Goal: Information Seeking & Learning: Learn about a topic

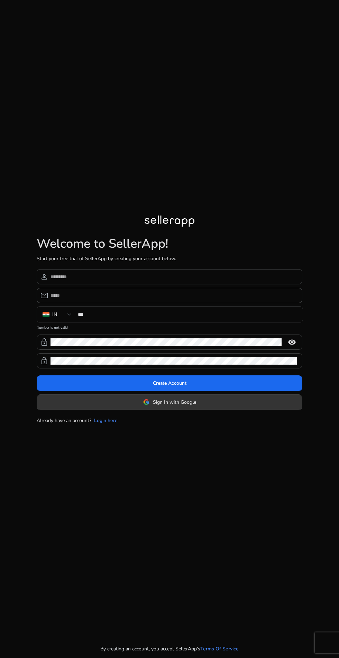
click at [186, 410] on button "Sign In with Google" at bounding box center [170, 402] width 266 height 16
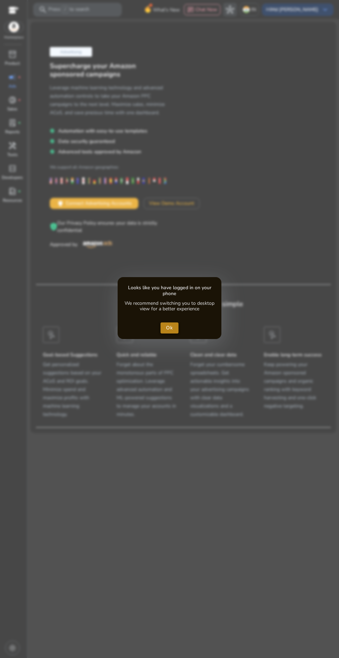
click at [170, 327] on span "Ok" at bounding box center [169, 327] width 7 height 7
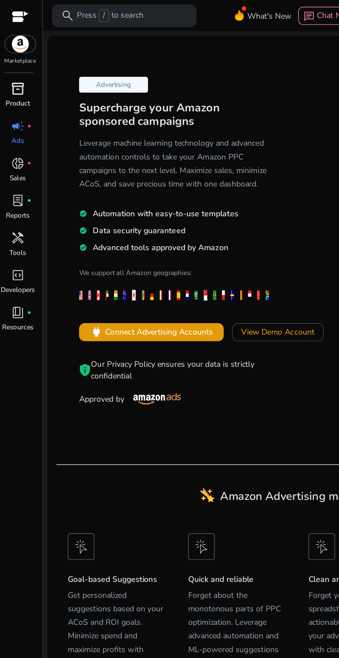
click at [15, 51] on span "inventory_2" at bounding box center [12, 54] width 8 height 8
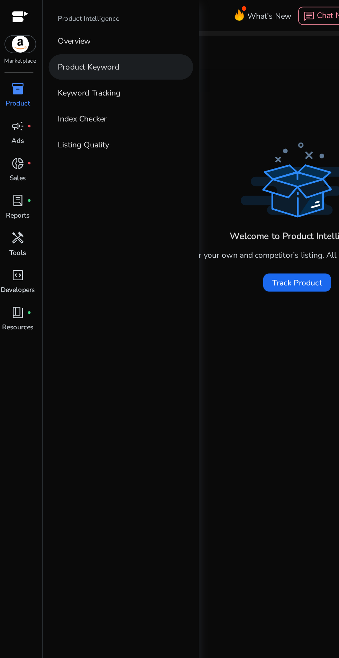
click at [75, 45] on link "Product Keyword" at bounding box center [75, 41] width 89 height 16
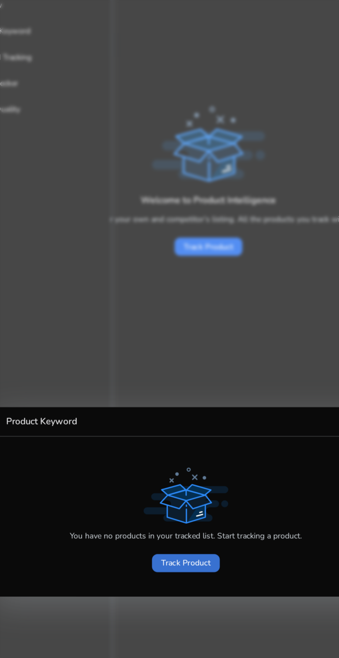
click at [167, 375] on span at bounding box center [170, 366] width 42 height 17
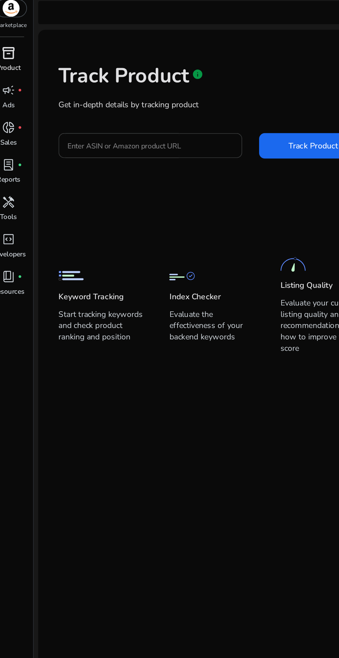
click at [108, 111] on input "Enter ASIN or Amazon product URL" at bounding box center [98, 111] width 101 height 8
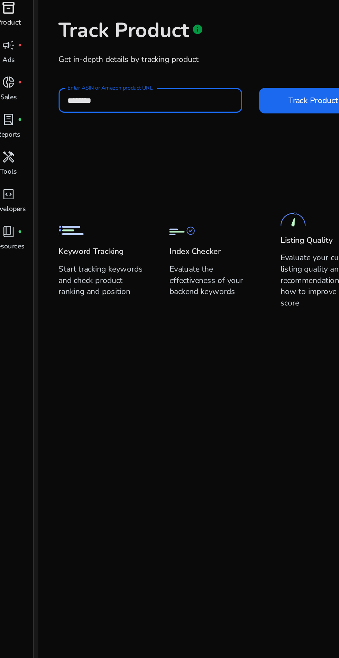
click at [166, 103] on button "Track Product" at bounding box center [199, 111] width 66 height 16
type input "*******"
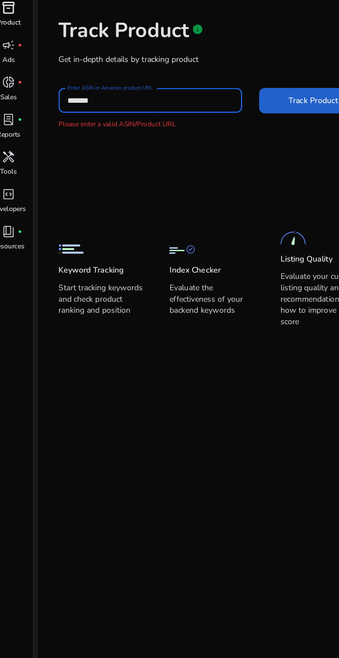
click at [184, 105] on span at bounding box center [199, 111] width 66 height 17
click at [188, 112] on span "Track Product" at bounding box center [199, 111] width 30 height 7
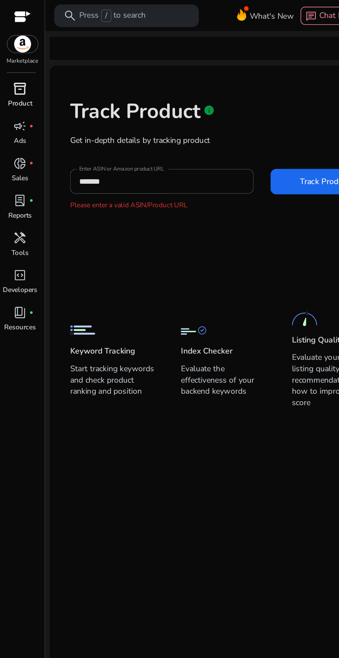
click at [12, 56] on span "inventory_2" at bounding box center [12, 54] width 8 height 8
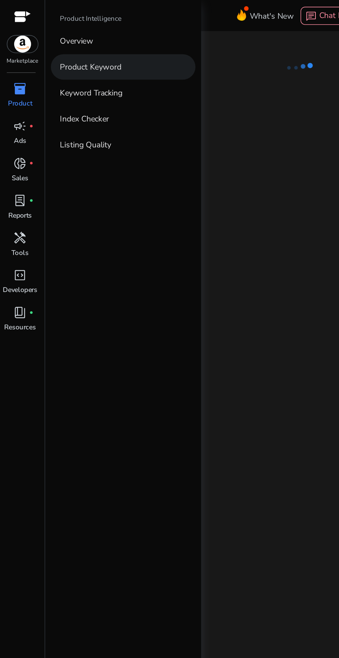
click at [81, 41] on link "Product Keyword" at bounding box center [75, 41] width 89 height 16
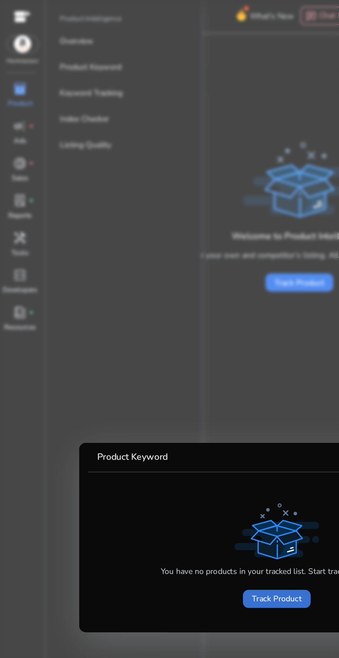
click at [157, 366] on span "Track Product" at bounding box center [169, 366] width 30 height 7
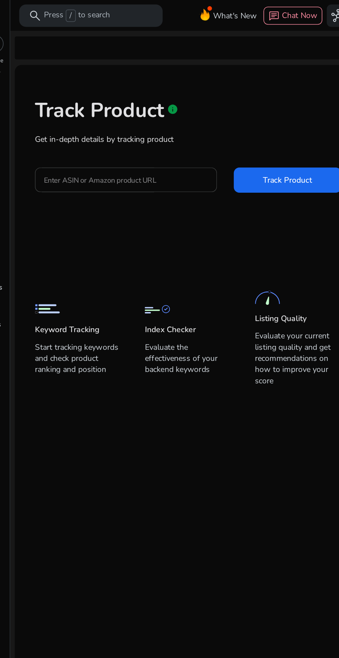
click at [102, 110] on input "Enter ASIN or Amazon product URL" at bounding box center [98, 111] width 101 height 8
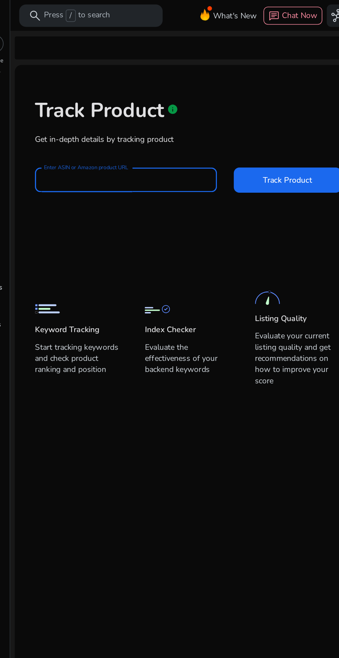
type input "*******"
click at [199, 109] on span "Track Product" at bounding box center [199, 111] width 30 height 7
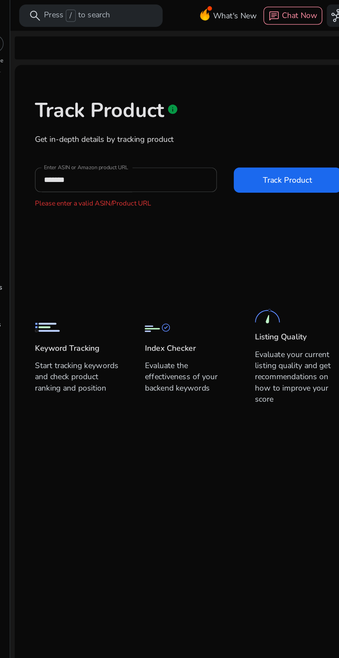
click at [133, 108] on input "*******" at bounding box center [98, 111] width 101 height 8
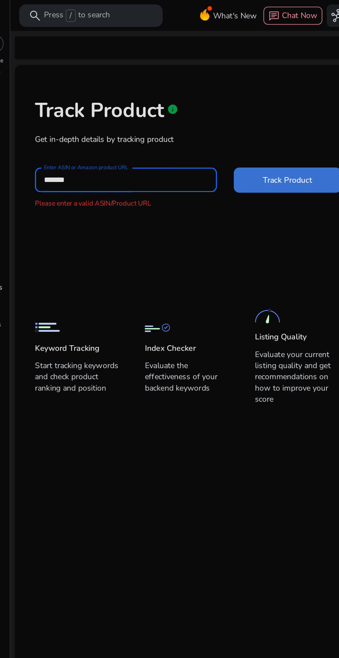
click at [197, 109] on span "Track Product" at bounding box center [199, 111] width 30 height 7
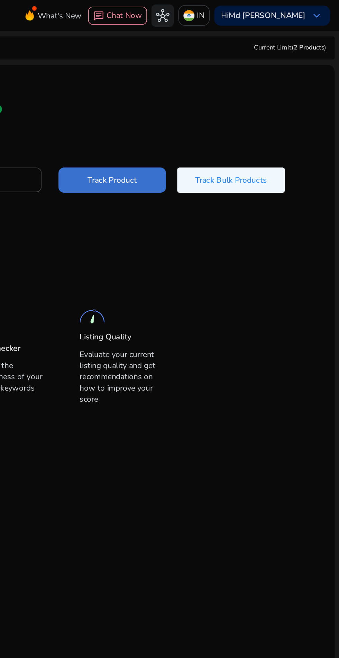
click at [225, 107] on span at bounding box center [199, 111] width 66 height 17
click at [279, 109] on span "Track Bulk Products" at bounding box center [272, 111] width 44 height 7
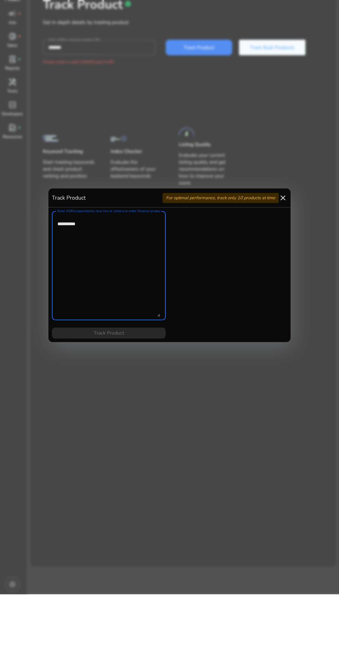
click at [280, 263] on mat-icon "close" at bounding box center [283, 261] width 8 height 8
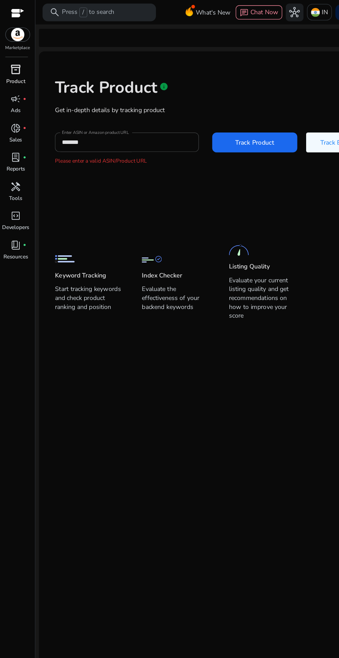
click at [19, 59] on div "inventory_2" at bounding box center [12, 54] width 19 height 11
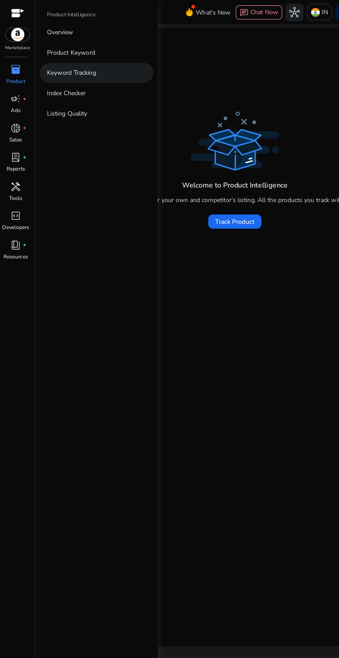
click at [84, 56] on link "Keyword Tracking" at bounding box center [75, 57] width 89 height 16
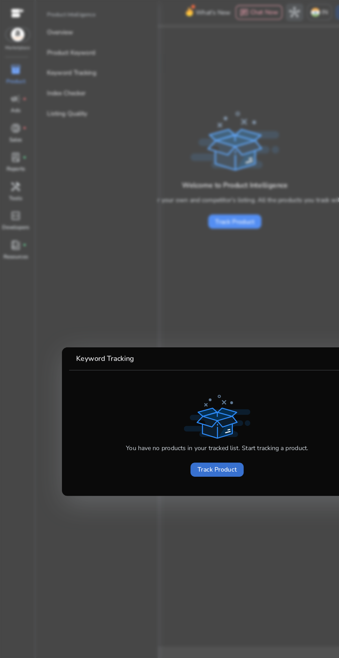
click at [166, 373] on span at bounding box center [170, 366] width 42 height 17
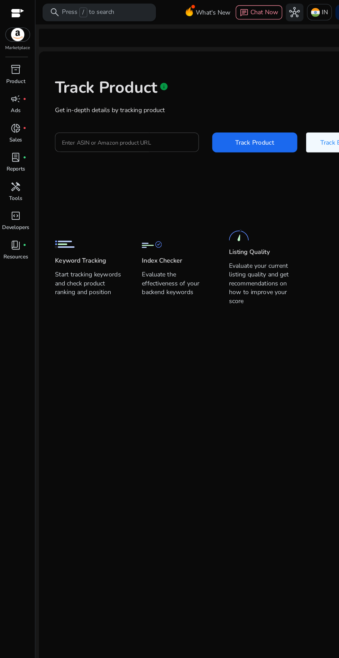
click at [78, 8] on p "Press / to search" at bounding box center [68, 10] width 41 height 8
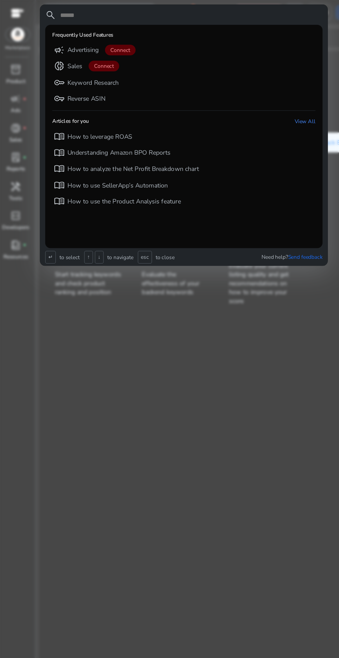
click at [67, 272] on div at bounding box center [169, 329] width 339 height 658
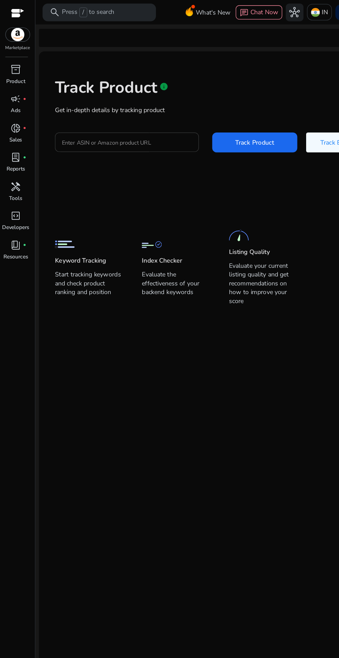
click at [97, 109] on input "Enter ASIN or Amazon product URL" at bounding box center [98, 111] width 101 height 8
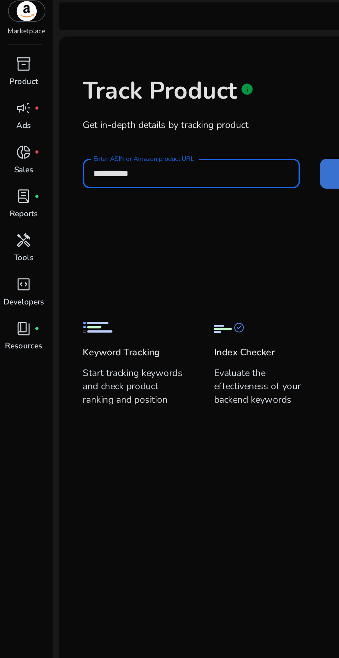
click at [166, 106] on span at bounding box center [199, 111] width 66 height 17
type input "*********"
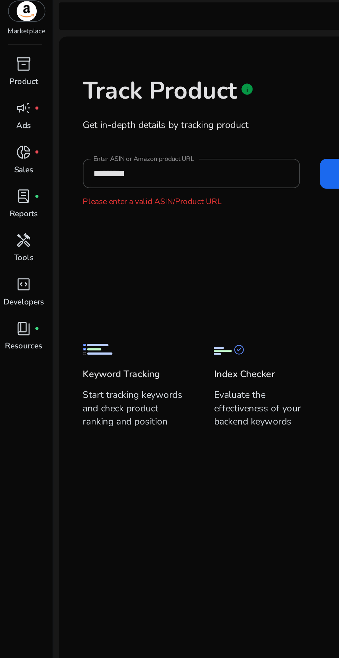
click at [16, 28] on img at bounding box center [13, 27] width 19 height 10
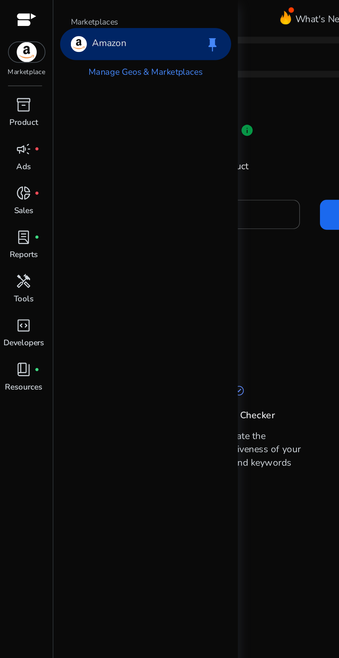
click at [103, 20] on div "Amazon keep" at bounding box center [75, 23] width 89 height 17
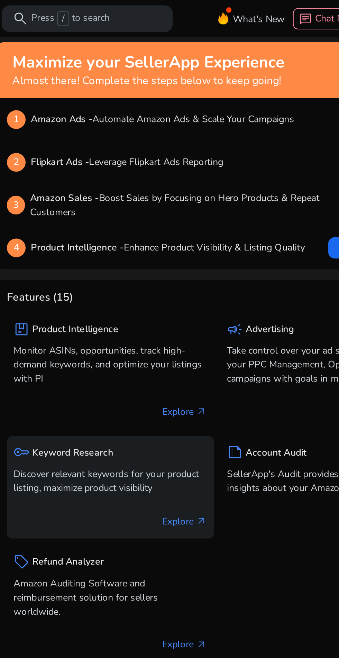
click at [55, 241] on div "key Keyword Research Discover relevant keywords for your product listing, maxim…" at bounding box center [89, 243] width 100 height 29
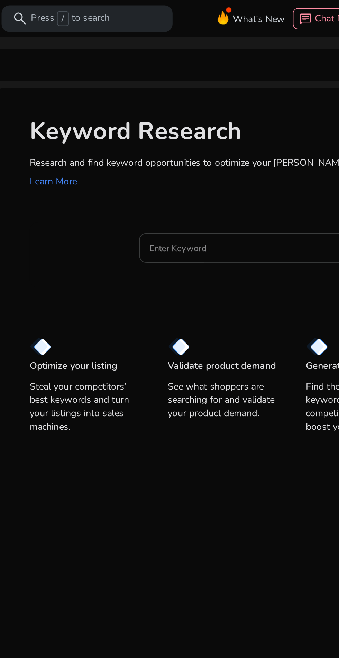
click at [155, 125] on input "Enter Keyword" at bounding box center [161, 129] width 102 height 8
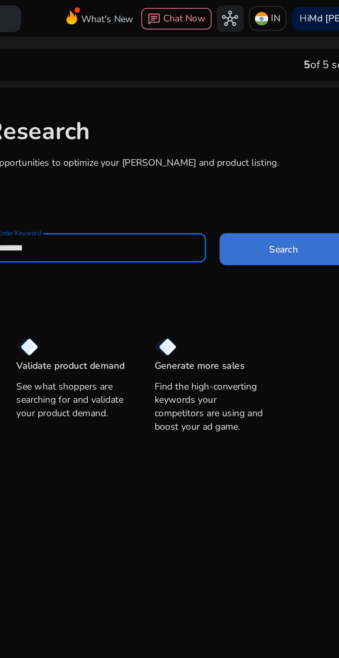
type input "*******"
click at [253, 129] on span "Search" at bounding box center [257, 129] width 15 height 7
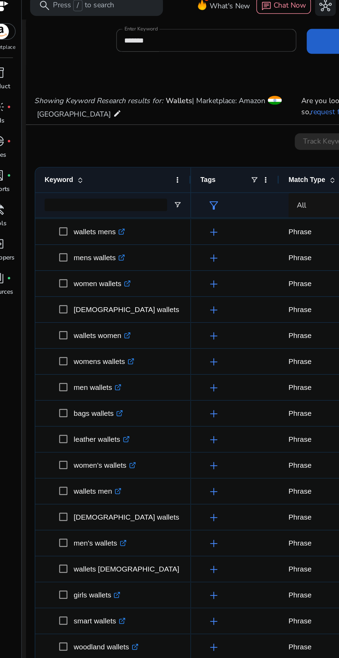
scroll to position [82, 0]
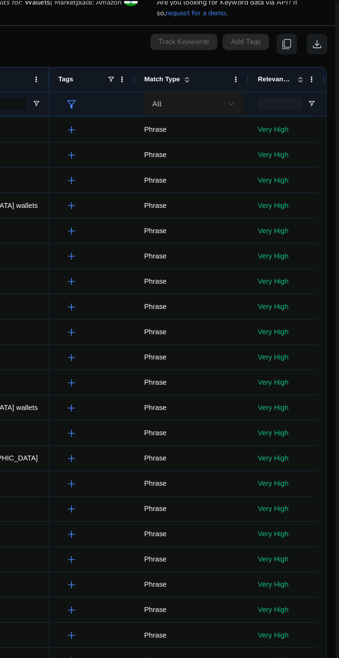
click at [233, 86] on div "All" at bounding box center [237, 90] width 52 height 8
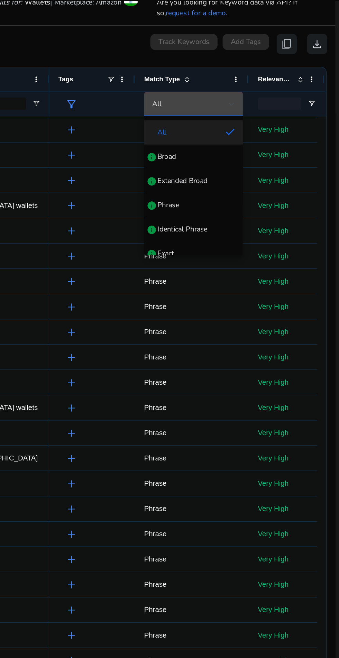
click at [231, 74] on div at bounding box center [169, 329] width 339 height 658
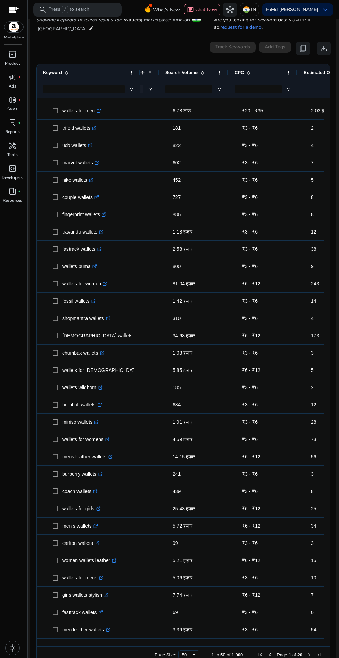
scroll to position [0, 0]
